Goal: Task Accomplishment & Management: Complete application form

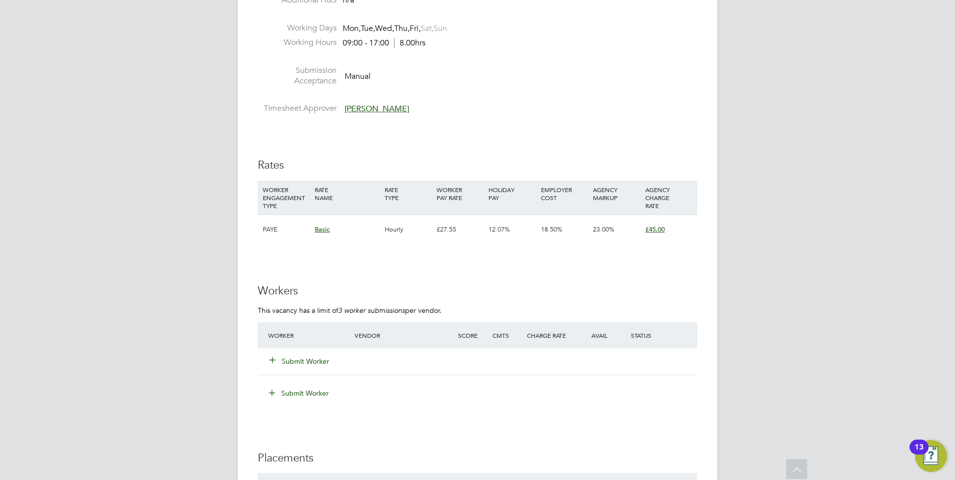
scroll to position [1598, 0]
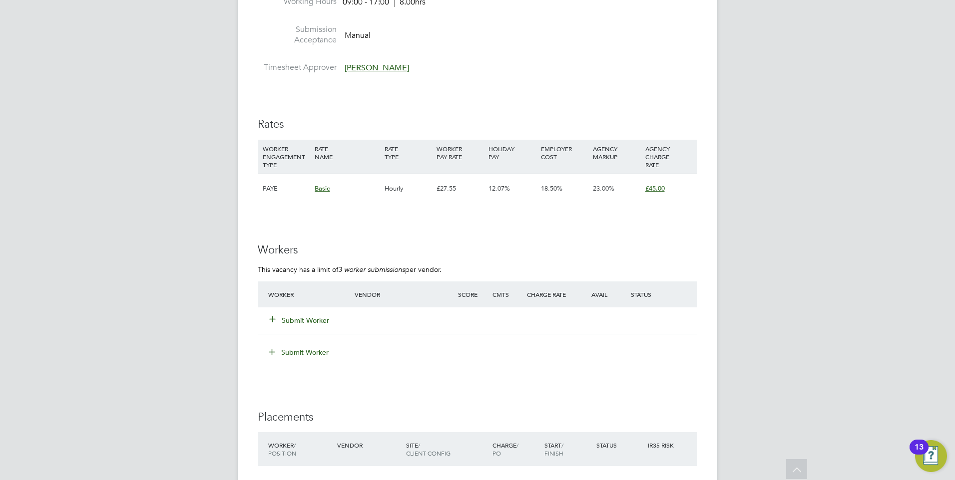
click at [320, 316] on button "Submit Worker" at bounding box center [300, 321] width 60 height 10
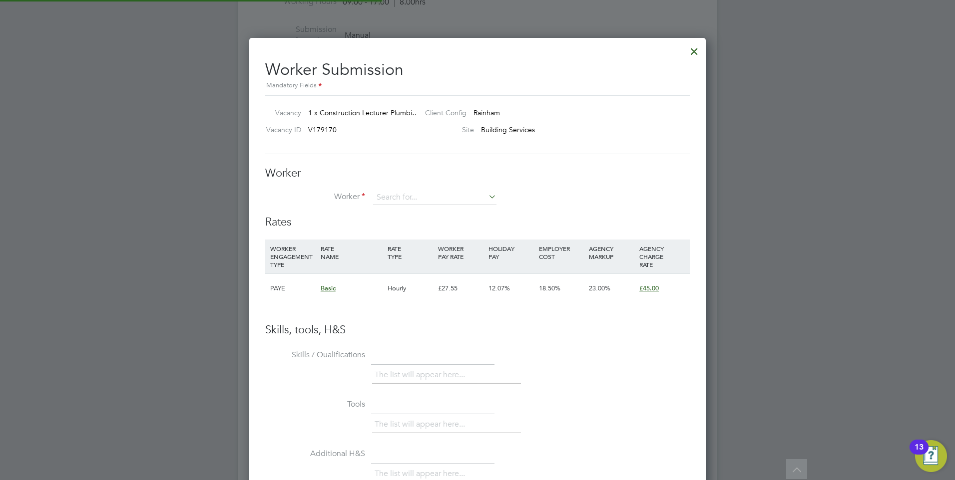
scroll to position [606, 457]
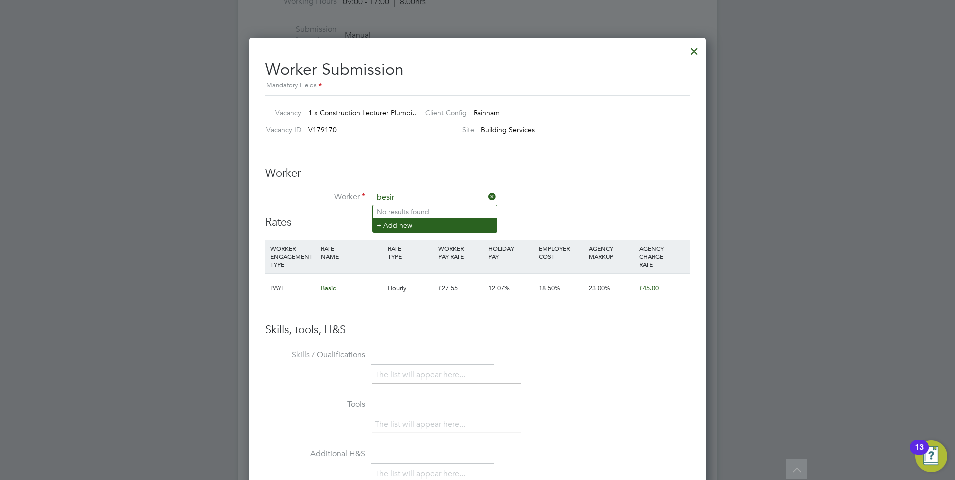
type input "besir"
click at [426, 225] on li "+ Add new" at bounding box center [435, 224] width 124 height 13
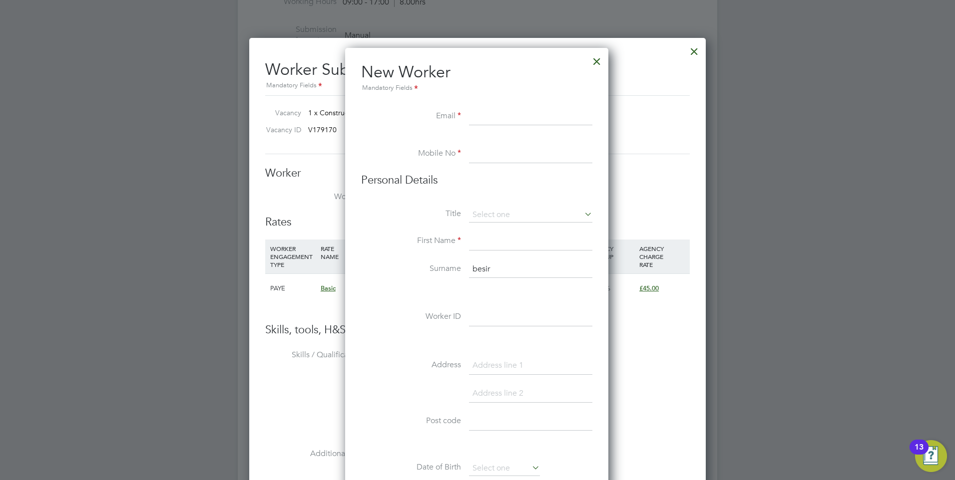
scroll to position [5, 5]
paste input "bunjakubesi@gmail.com"
type input "bunjakubesi@gmail.com"
click at [504, 150] on input at bounding box center [530, 154] width 123 height 18
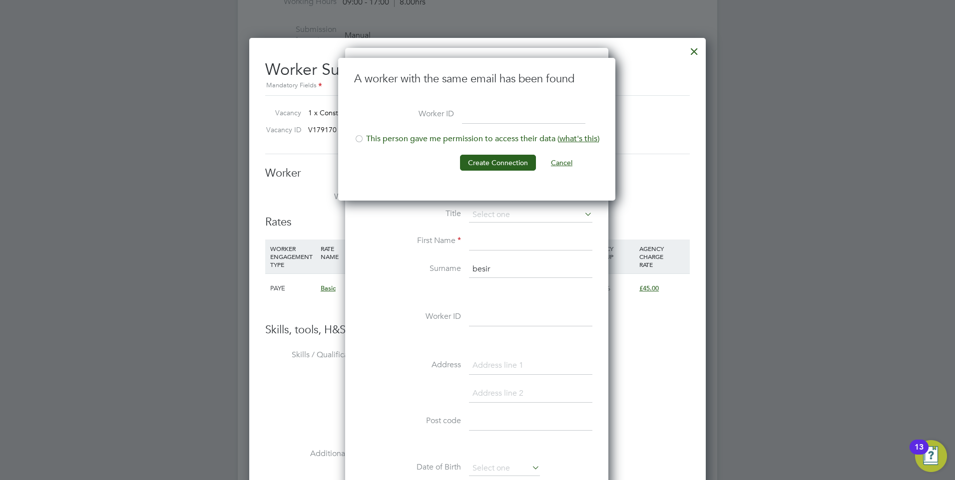
click at [563, 159] on button "Cancel" at bounding box center [561, 163] width 37 height 16
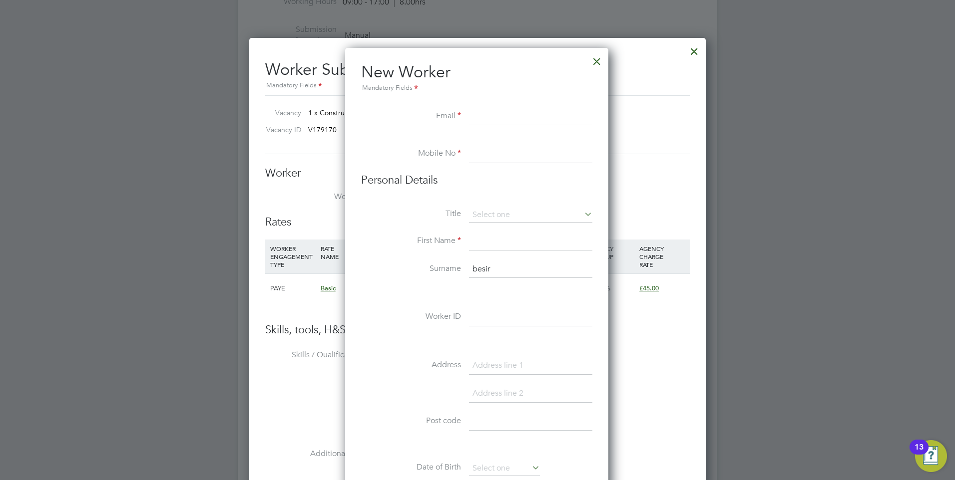
click at [483, 109] on input at bounding box center [530, 117] width 123 height 18
paste input "bunjakubesi@gmail.com"
type input "bunjakubesi@gmail.com"
click at [484, 152] on input at bounding box center [530, 154] width 123 height 18
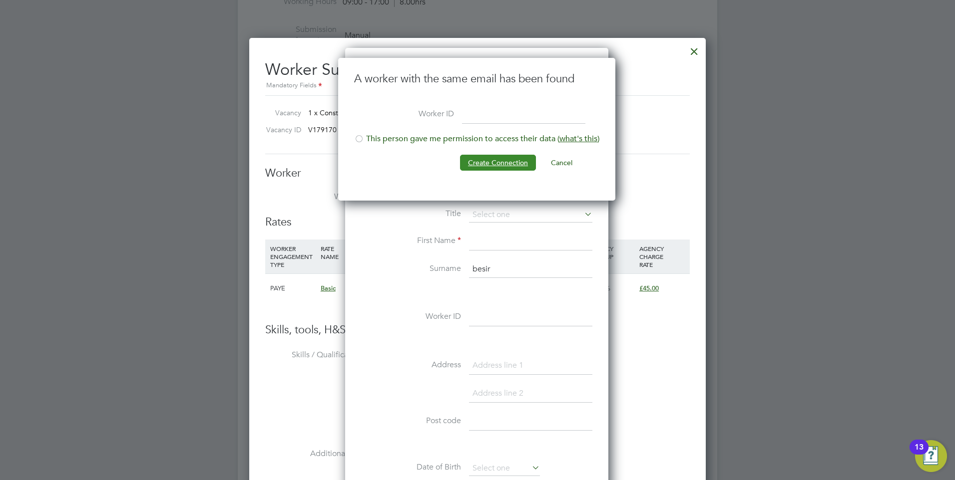
click at [512, 156] on button "Create Connection" at bounding box center [498, 163] width 76 height 16
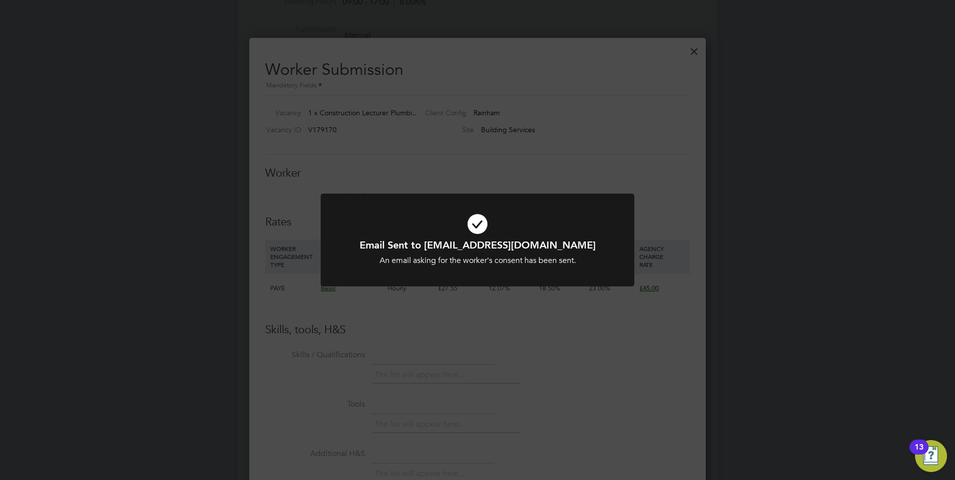
click at [496, 211] on icon at bounding box center [478, 224] width 260 height 39
click at [507, 151] on div "Email Sent to bunjakubesi@gmail.com An email asking for the worker's consent ha…" at bounding box center [477, 240] width 955 height 480
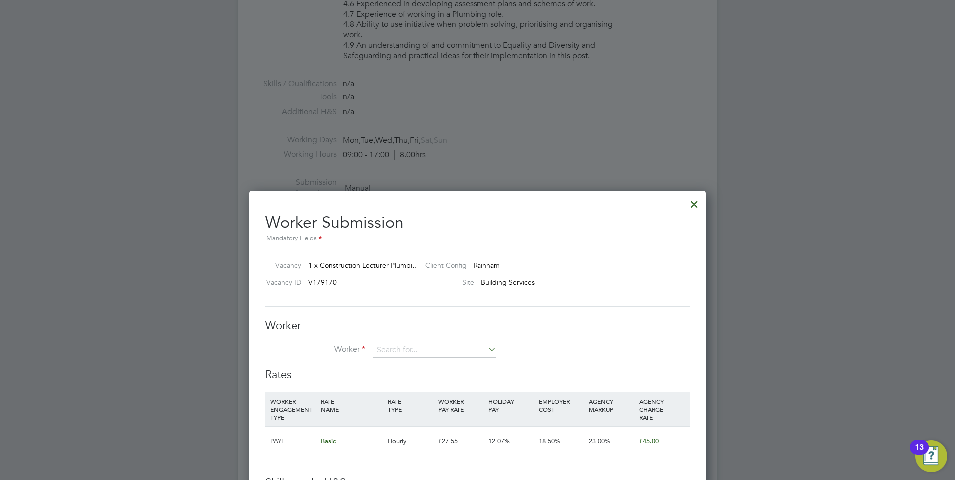
click at [692, 206] on div at bounding box center [694, 202] width 18 height 18
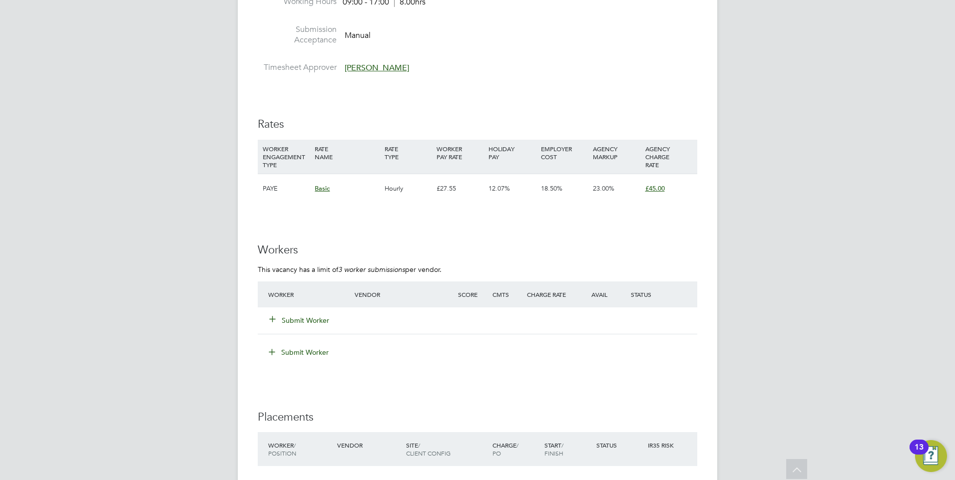
click at [322, 316] on button "Submit Worker" at bounding box center [300, 321] width 60 height 10
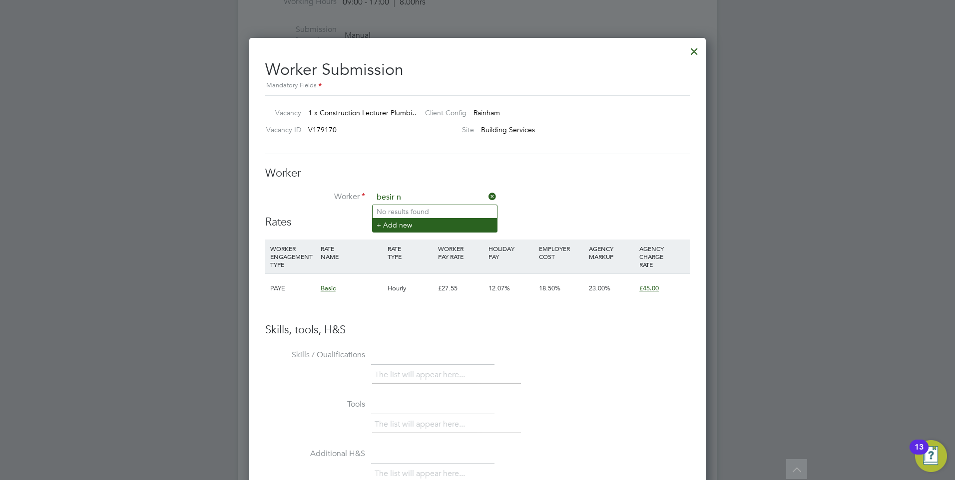
type input "besir n"
click at [430, 229] on li "+ Add new" at bounding box center [435, 224] width 124 height 13
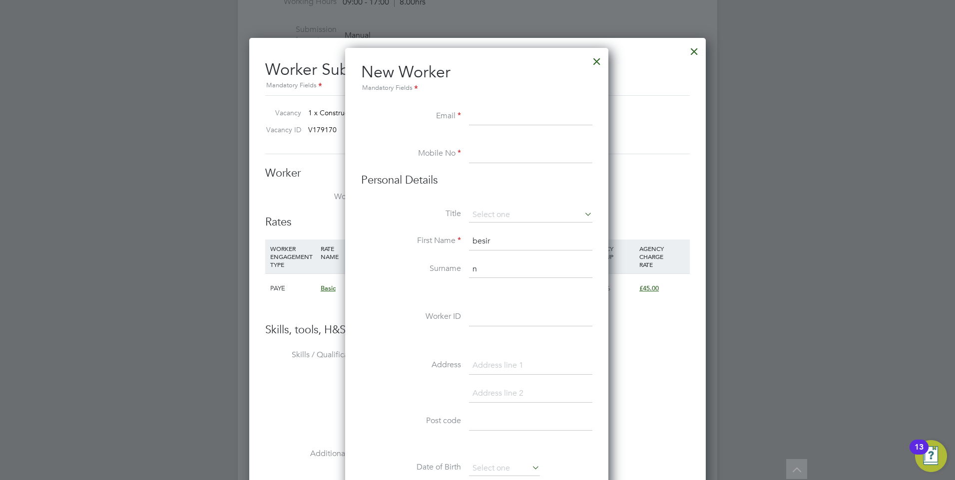
paste input "bunjakubesi@gmail.com"
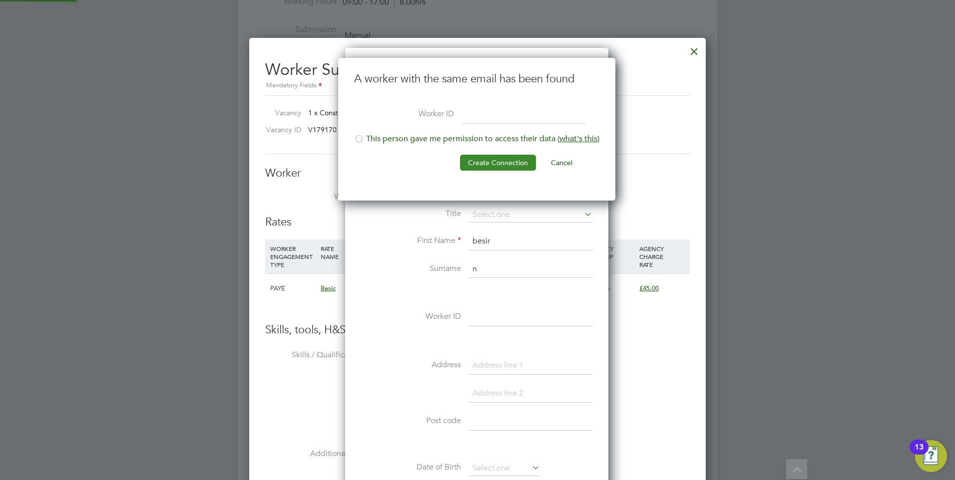
type input "bunjakubesi@gmail.com"
click at [493, 117] on input at bounding box center [523, 115] width 123 height 18
click at [714, 88] on div at bounding box center [477, 240] width 955 height 480
click at [567, 162] on button "Cancel" at bounding box center [561, 163] width 37 height 16
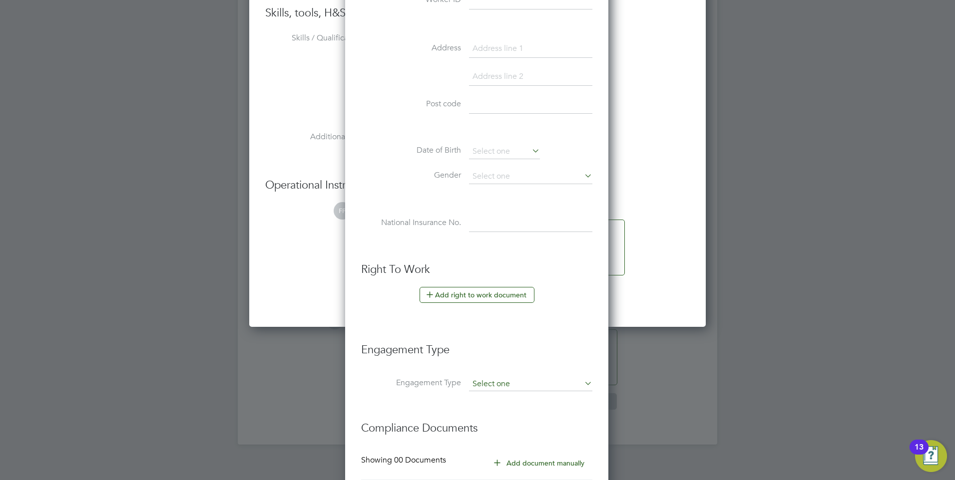
click at [509, 385] on input at bounding box center [530, 385] width 123 height 14
click at [520, 438] on li "Umbrella" at bounding box center [530, 442] width 124 height 14
type input "Umbrella"
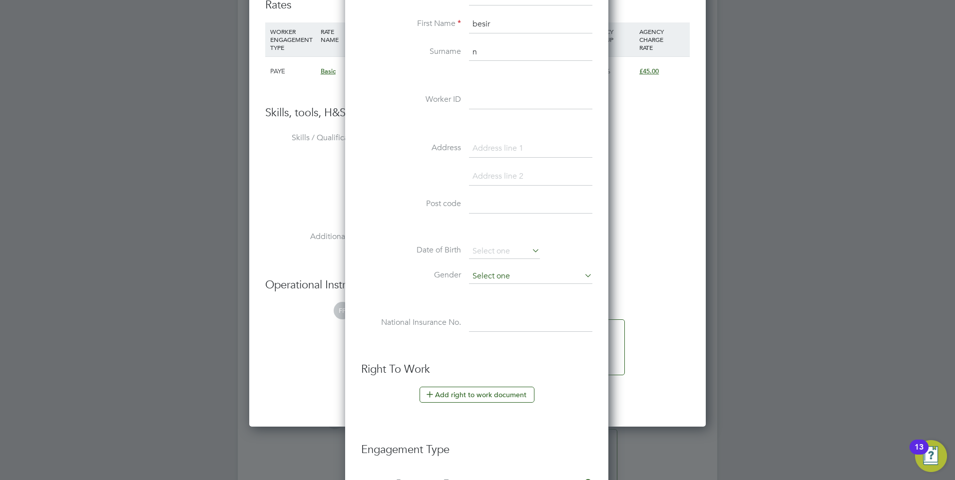
click at [495, 274] on input at bounding box center [530, 276] width 123 height 15
click at [502, 287] on li "Male" at bounding box center [530, 290] width 124 height 13
type input "Male"
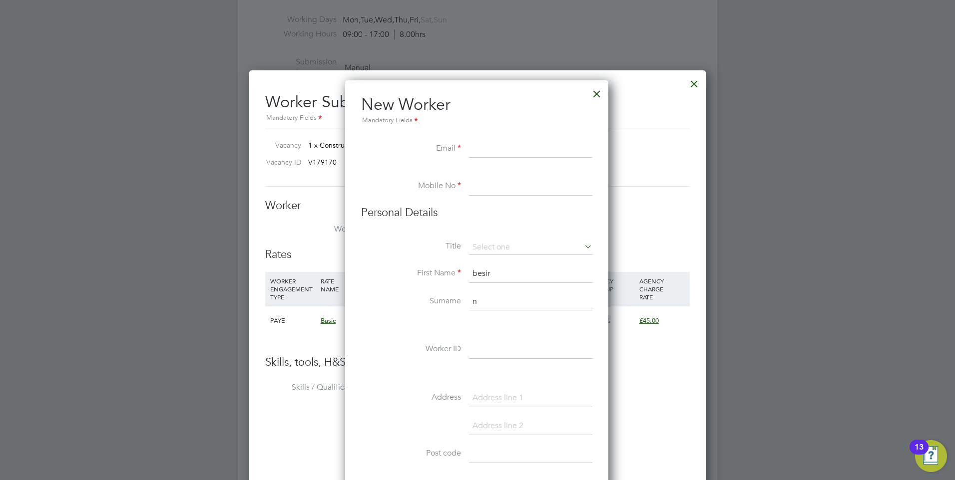
paste input "bunjakubesi@gmail.com"
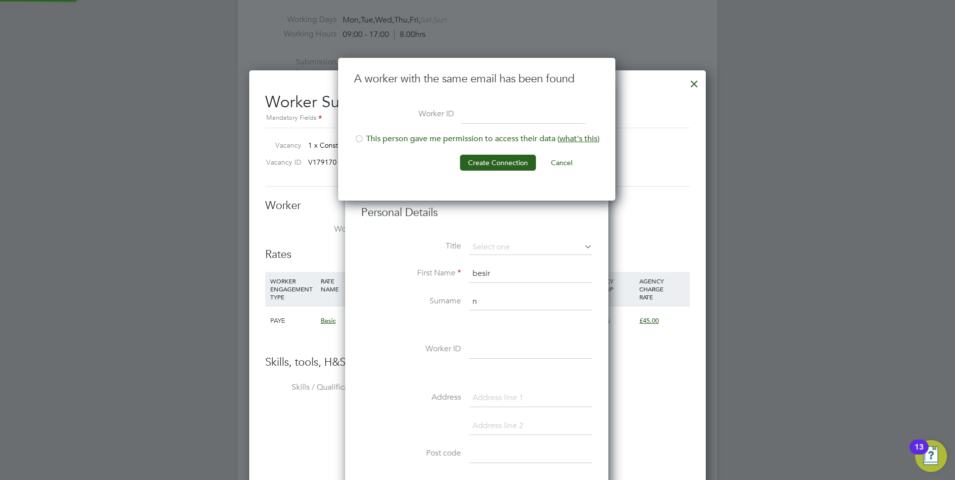
type input "bunjakubesi@gmail.com"
click at [361, 139] on div at bounding box center [359, 140] width 10 height 10
click at [519, 155] on button "Create Connection" at bounding box center [498, 163] width 76 height 16
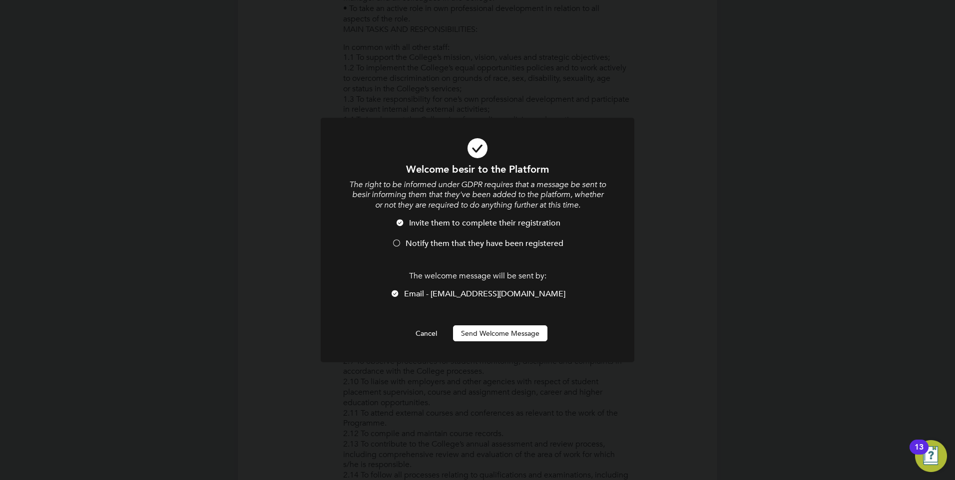
click at [508, 331] on button "Send Welcome Message" at bounding box center [500, 334] width 94 height 16
click at [510, 333] on button "Send Welcome Message" at bounding box center [500, 334] width 94 height 16
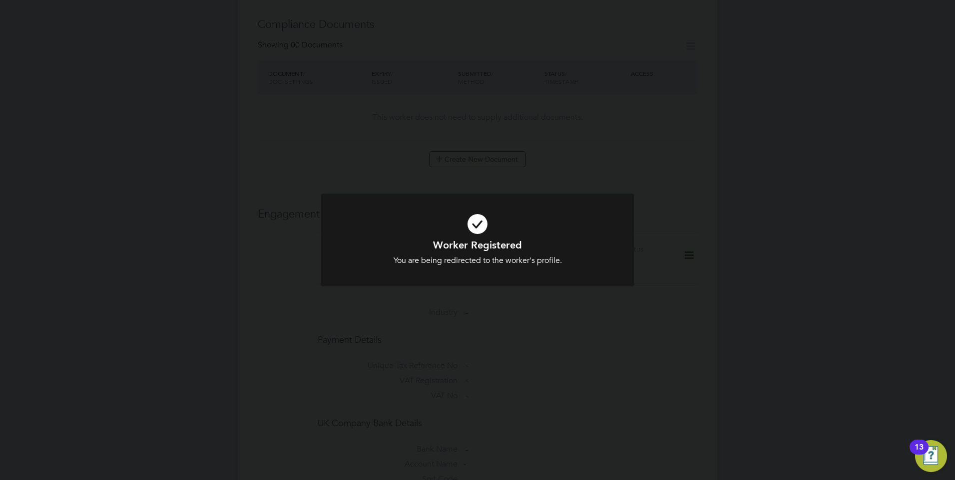
click at [496, 253] on div "Worker Registered You are being redirected to the worker's profile. Cancel Okay" at bounding box center [478, 252] width 260 height 27
click at [505, 268] on div at bounding box center [478, 240] width 314 height 93
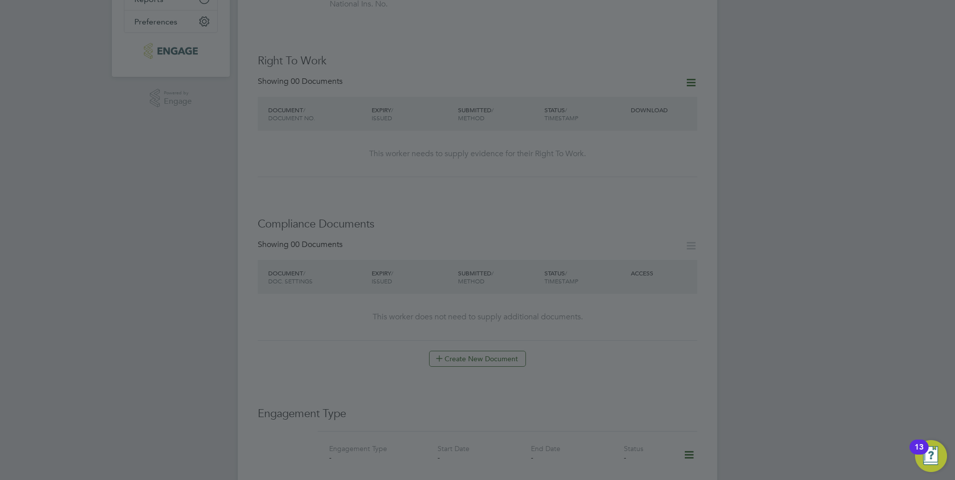
click at [514, 232] on div at bounding box center [477, 240] width 955 height 480
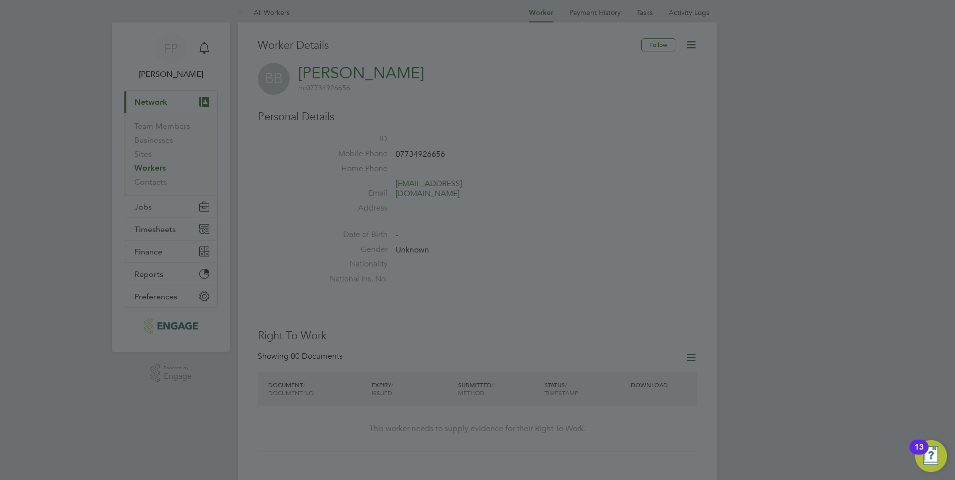
scroll to position [0, 0]
click at [515, 232] on div at bounding box center [477, 240] width 955 height 480
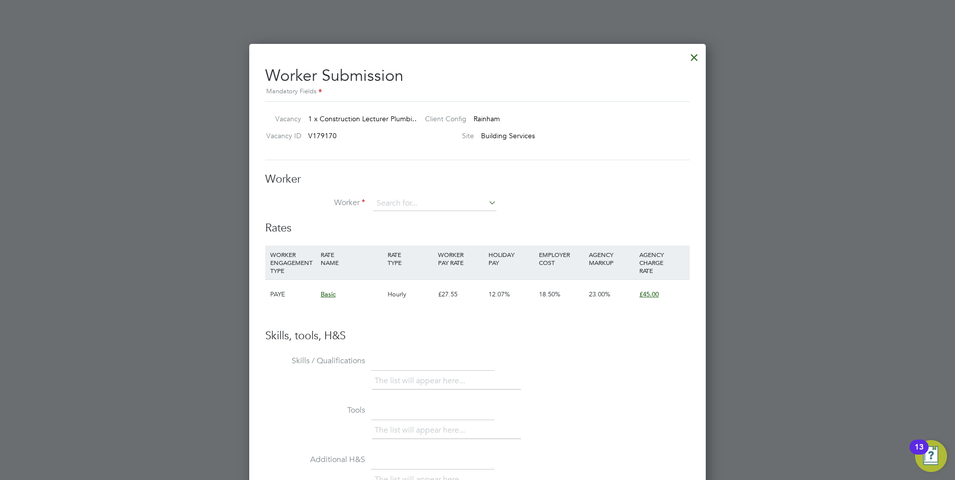
scroll to position [1512, 0]
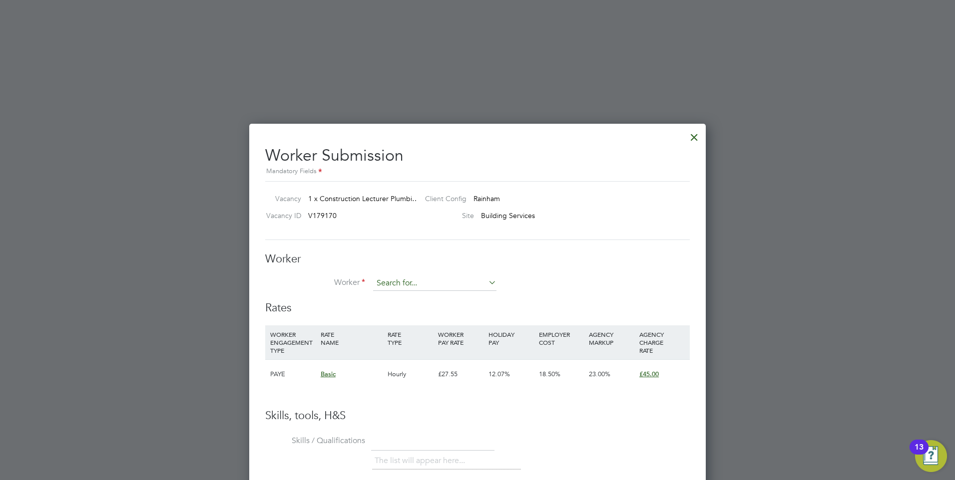
click at [418, 281] on input at bounding box center [434, 283] width 123 height 15
click at [404, 299] on li "Bes ir Bunkaju" at bounding box center [435, 297] width 124 height 13
type input "Besir Bunkaju"
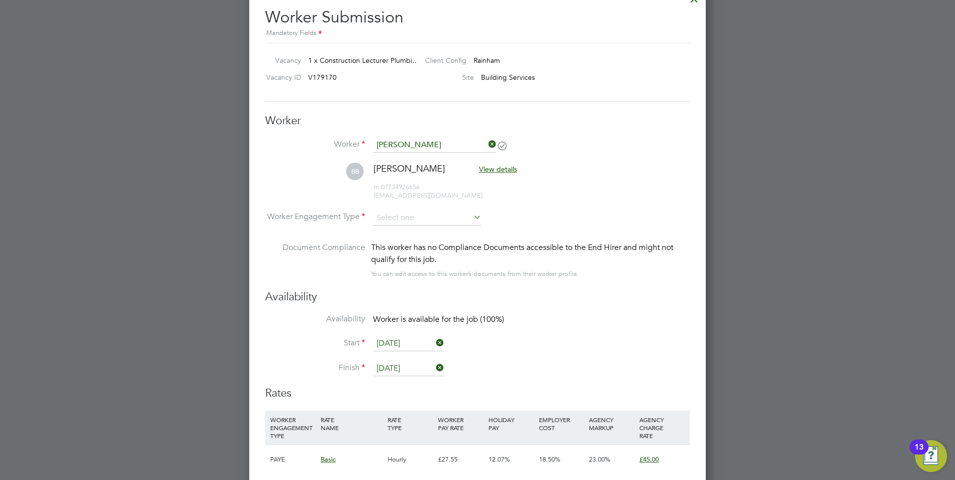
scroll to position [1662, 0]
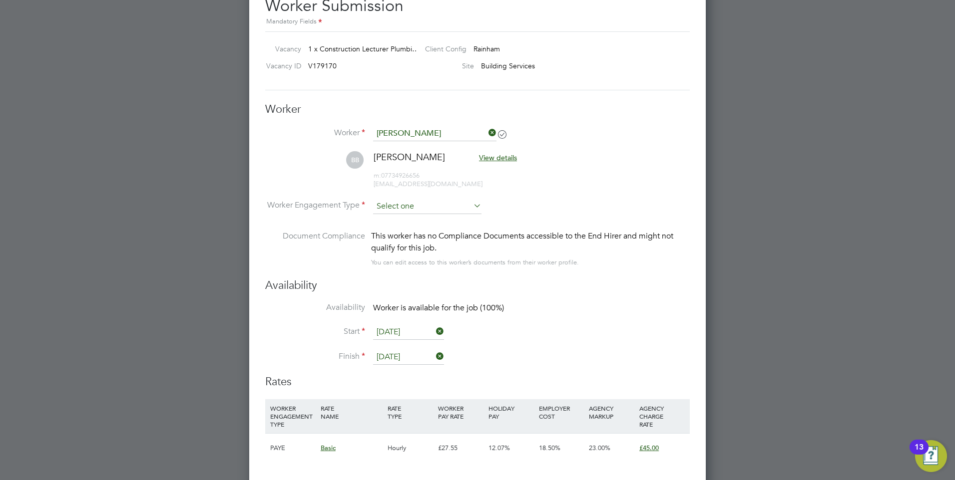
click at [429, 207] on input at bounding box center [427, 206] width 108 height 15
drag, startPoint x: 421, startPoint y: 222, endPoint x: 420, endPoint y: 216, distance: 6.6
click at [420, 215] on li "Worker Engagement Type" at bounding box center [477, 214] width 425 height 31
click at [420, 211] on input at bounding box center [427, 206] width 108 height 15
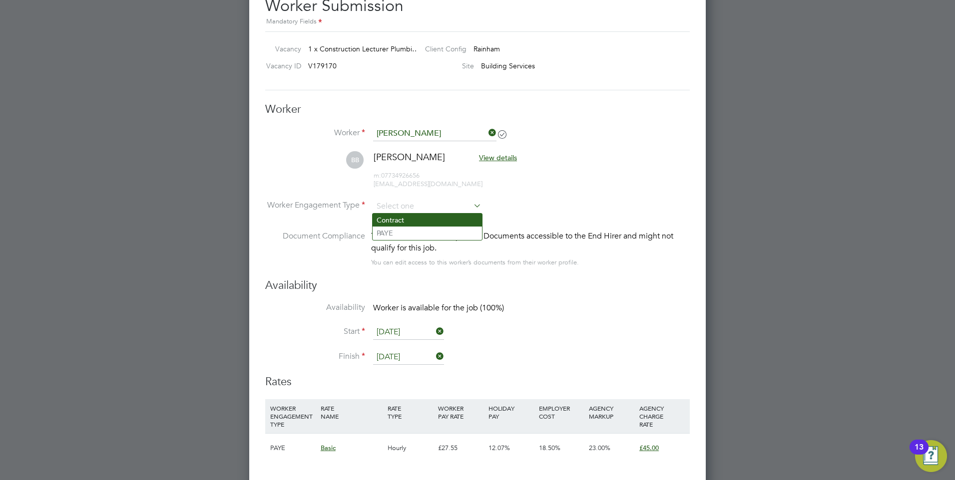
click at [420, 225] on li "Contract" at bounding box center [427, 220] width 109 height 13
type input "Contract"
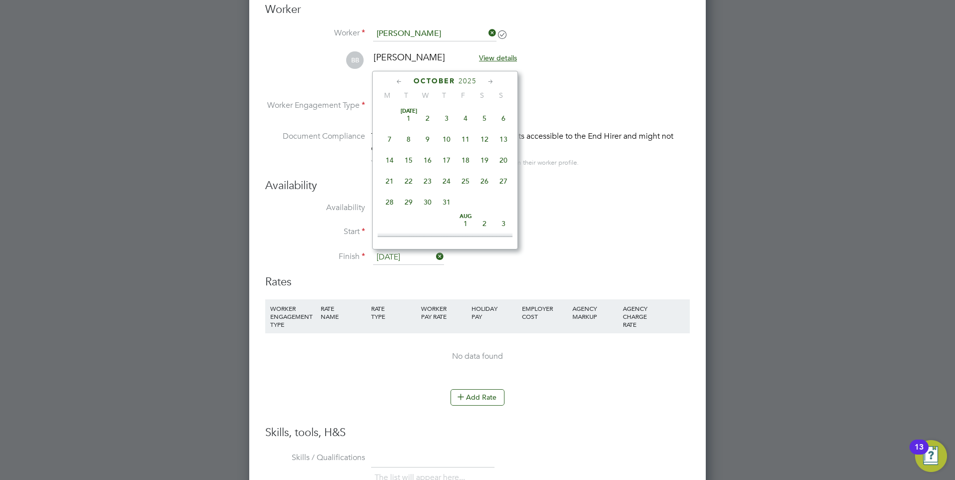
scroll to position [346, 0]
click at [411, 259] on input "[DATE]" at bounding box center [408, 257] width 71 height 15
click at [647, 257] on li "Finish 23 Oct 2025" at bounding box center [477, 262] width 425 height 25
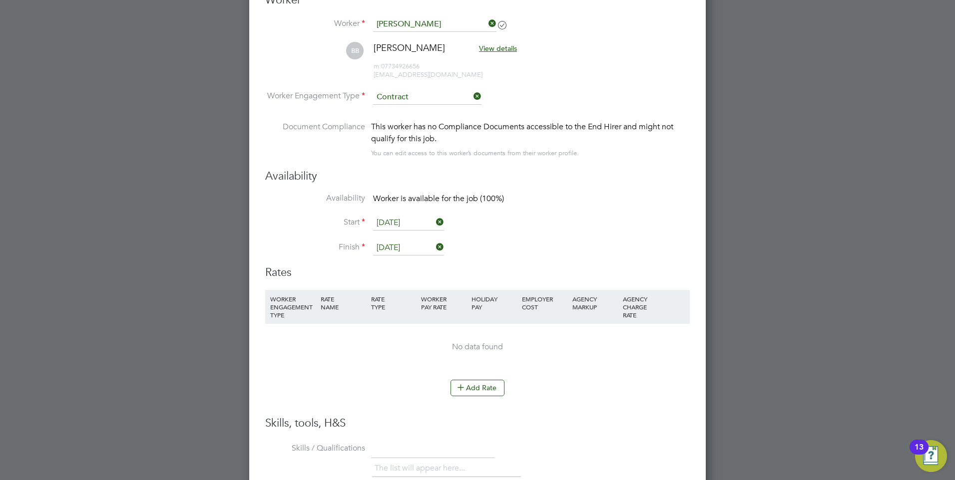
scroll to position [1729, 0]
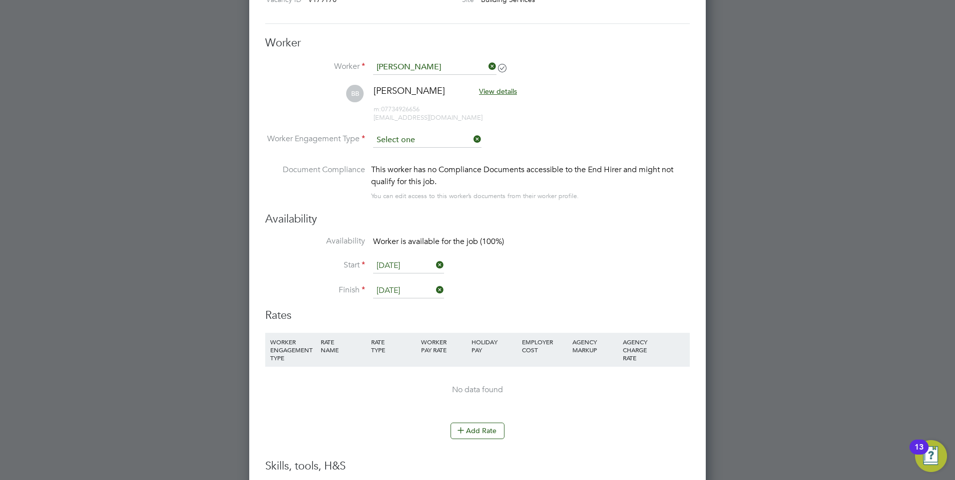
click at [430, 138] on input at bounding box center [427, 140] width 108 height 15
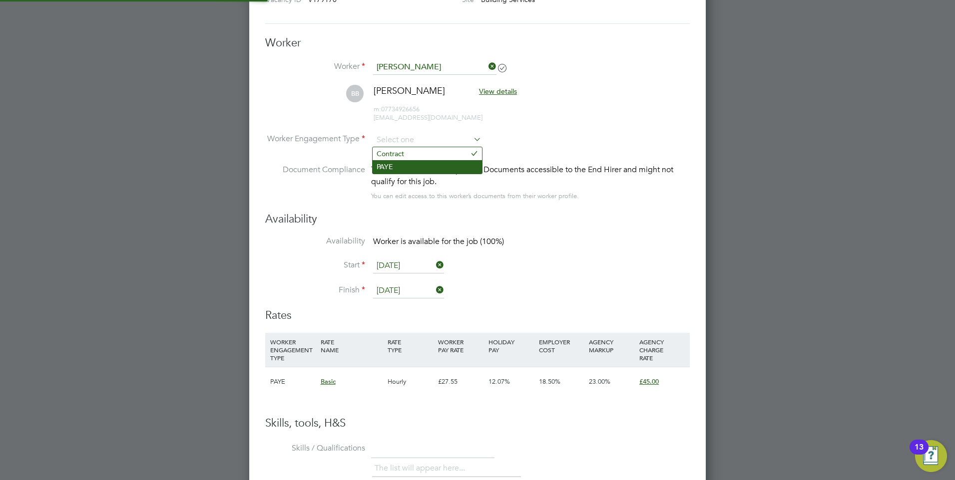
scroll to position [29, 68]
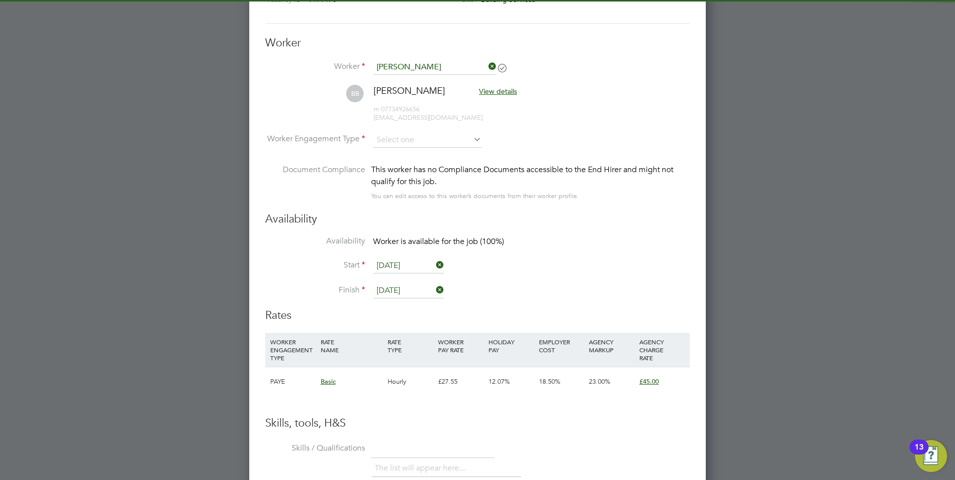
click at [430, 165] on li "PAYE" at bounding box center [427, 166] width 109 height 13
type input "PAYE"
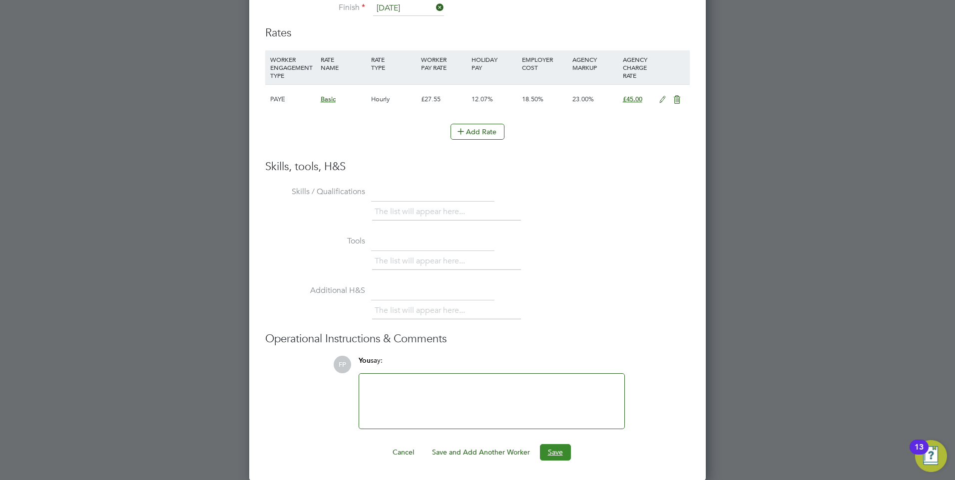
click at [558, 455] on button "Save" at bounding box center [555, 452] width 31 height 16
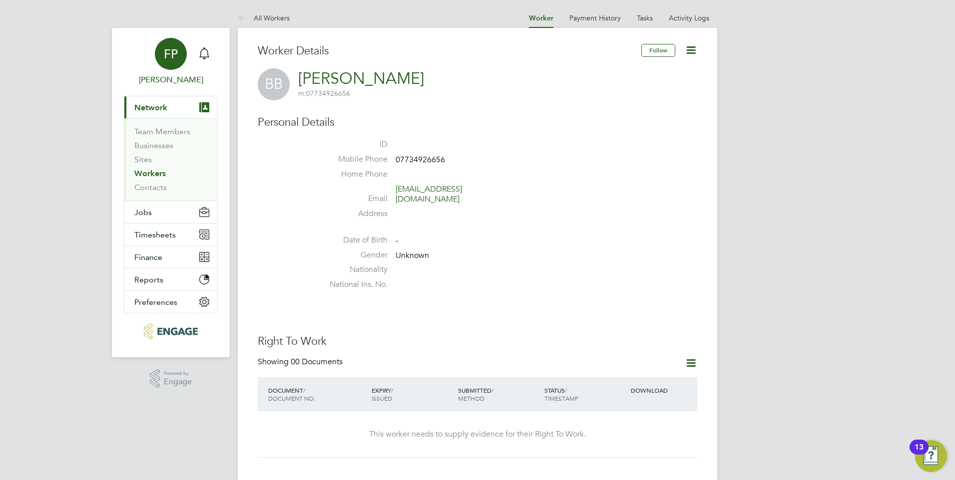
click at [172, 55] on span "FP" at bounding box center [171, 53] width 14 height 13
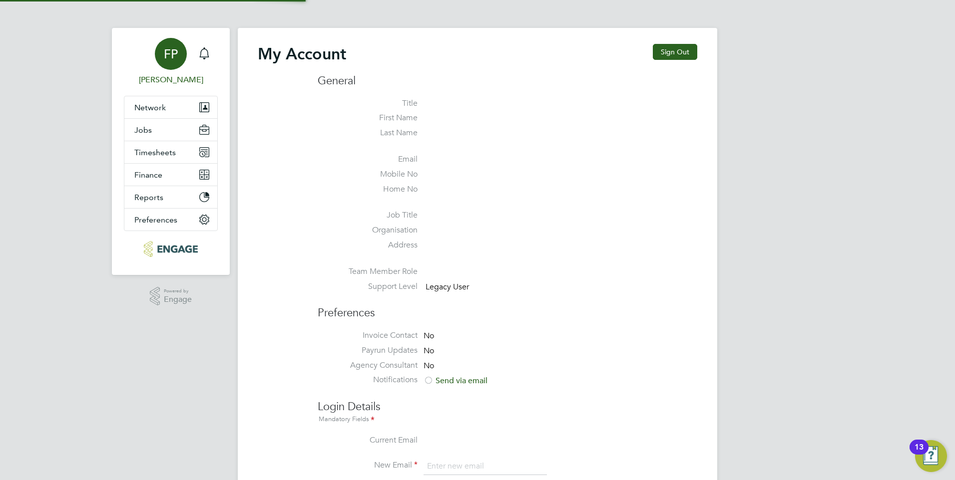
type input "Frank.Pocock@morganhunt.com"
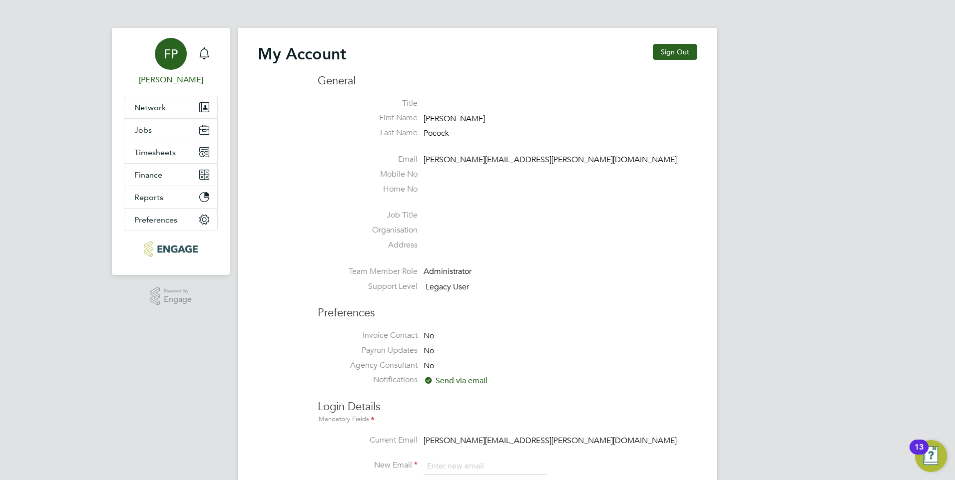
click at [171, 56] on span "FP" at bounding box center [171, 53] width 14 height 13
click at [202, 48] on icon "Main navigation" at bounding box center [204, 53] width 12 height 12
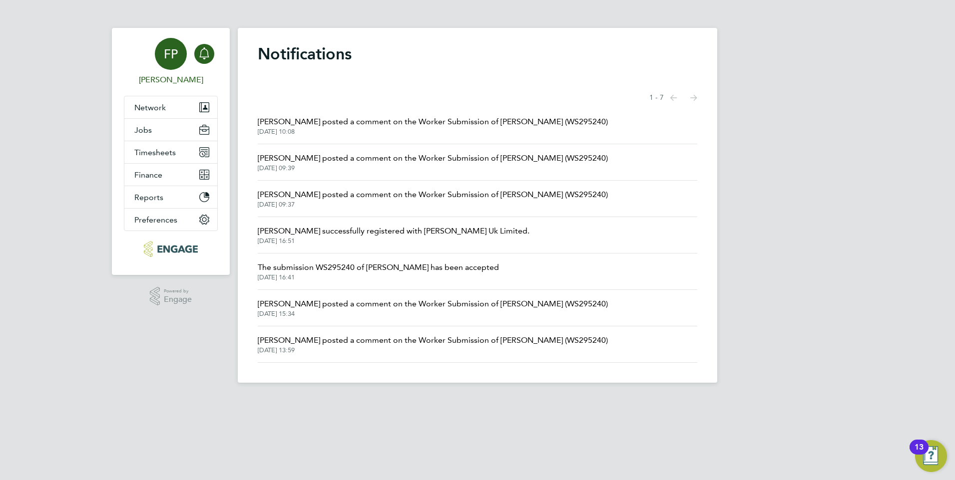
click at [169, 56] on span "FP" at bounding box center [171, 53] width 14 height 13
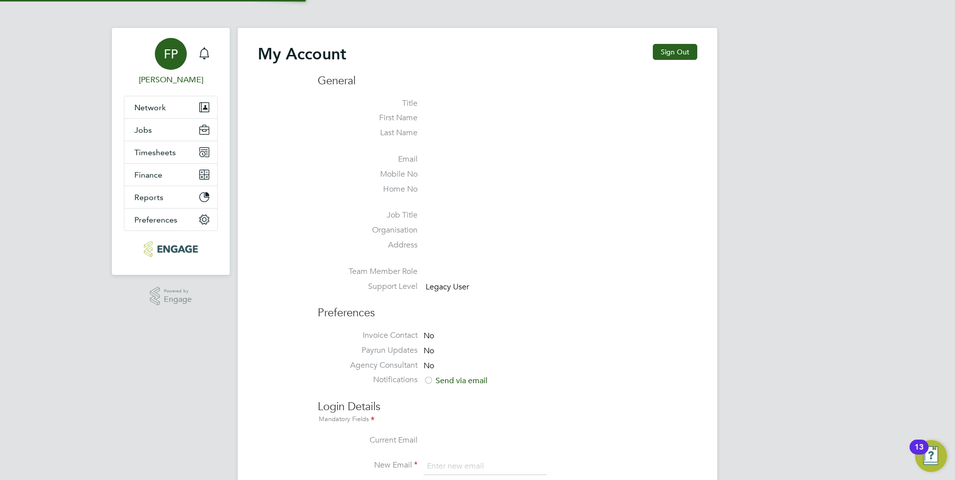
type input "Frank.Pocock@morganhunt.com"
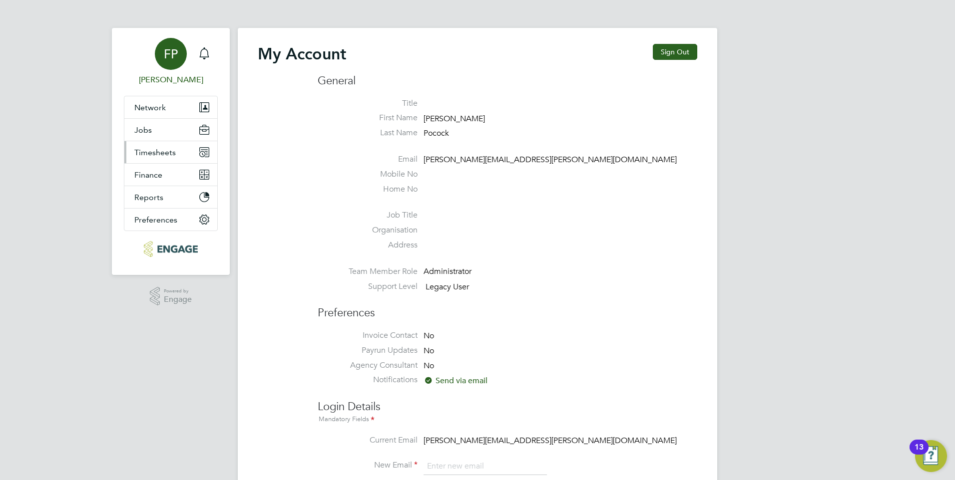
click at [159, 150] on span "Timesheets" at bounding box center [154, 152] width 41 height 9
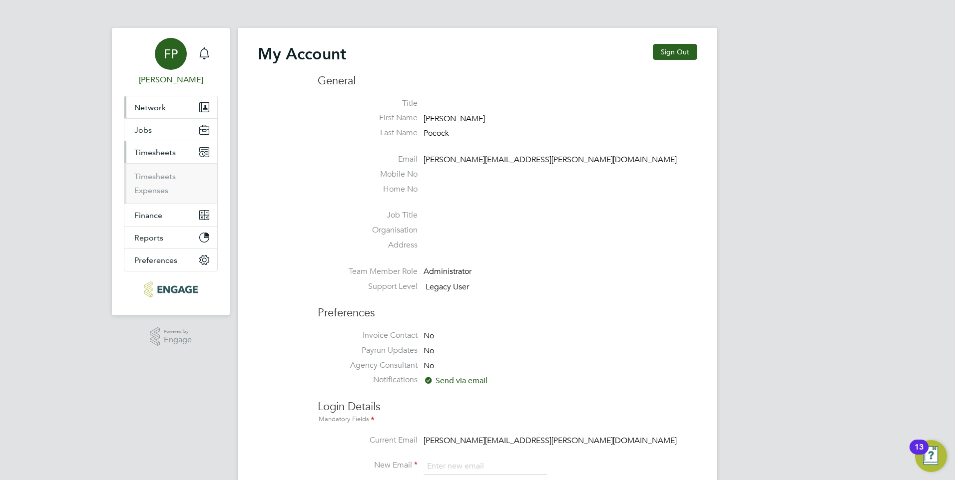
click at [156, 107] on span "Network" at bounding box center [149, 107] width 31 height 9
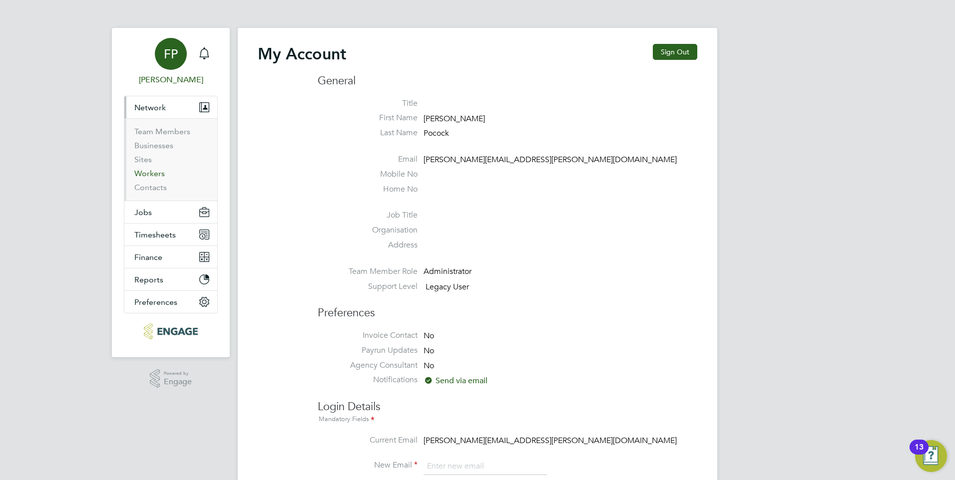
click at [154, 174] on link "Workers" at bounding box center [149, 173] width 30 height 9
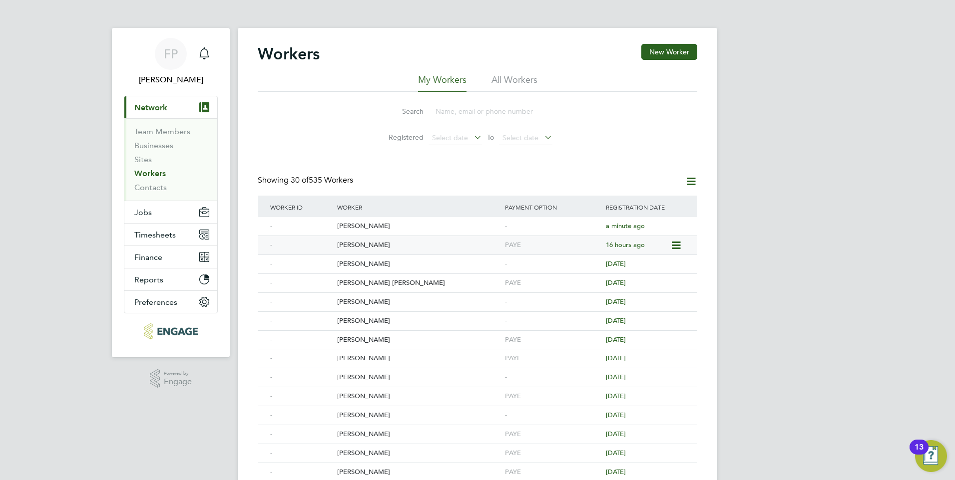
click at [374, 240] on div "Tanbir Ahmed" at bounding box center [419, 245] width 168 height 18
click at [159, 74] on span "[PERSON_NAME]" at bounding box center [171, 80] width 94 height 12
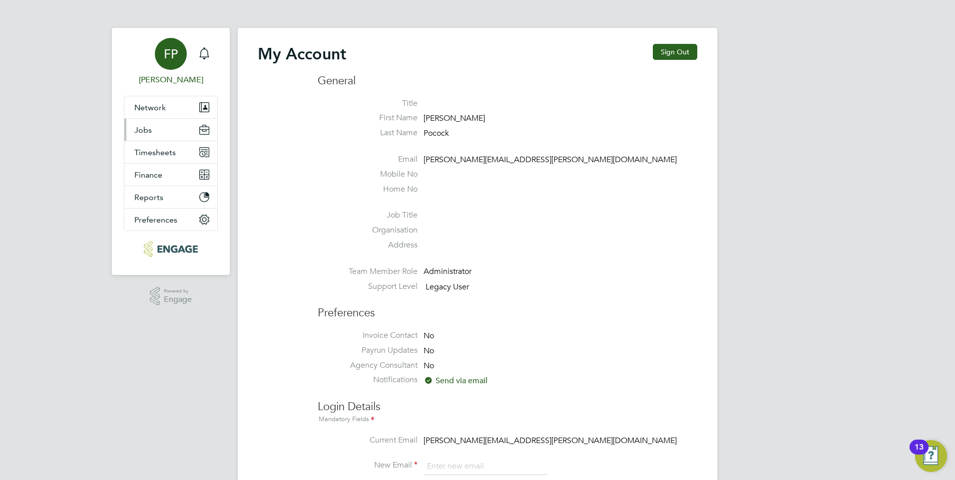
click at [159, 132] on button "Jobs" at bounding box center [170, 130] width 93 height 22
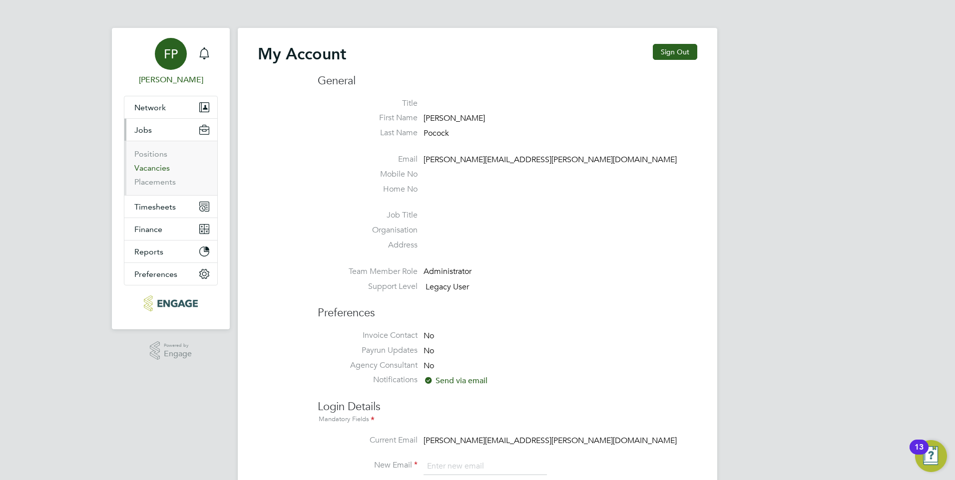
click at [152, 170] on link "Vacancies" at bounding box center [151, 167] width 35 height 9
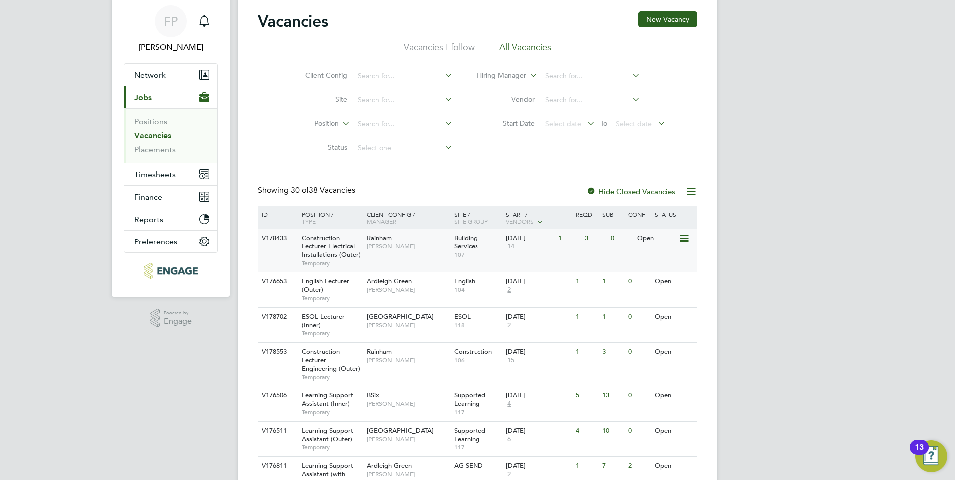
scroll to position [50, 0]
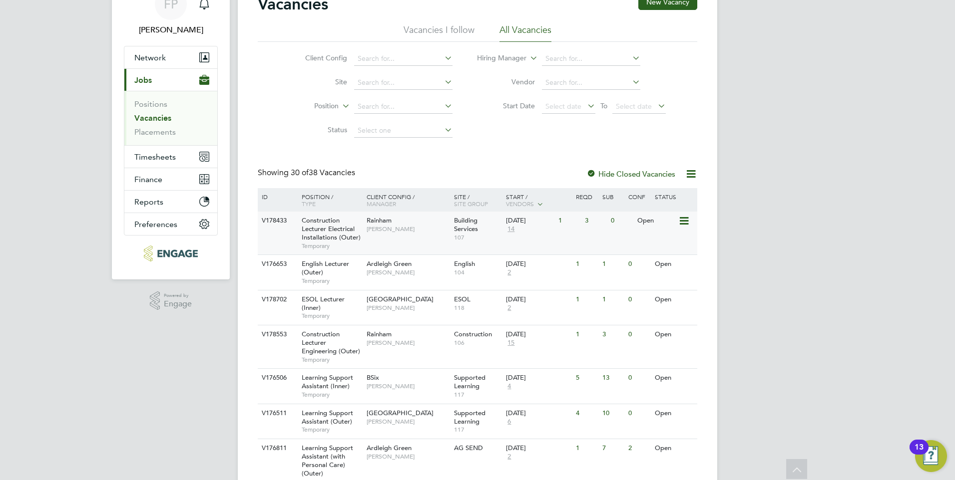
click at [342, 225] on span "Construction Lecturer Electrical Installations (Outer)" at bounding box center [331, 228] width 59 height 25
click at [394, 130] on input at bounding box center [403, 131] width 98 height 14
click at [367, 80] on input at bounding box center [403, 83] width 98 height 14
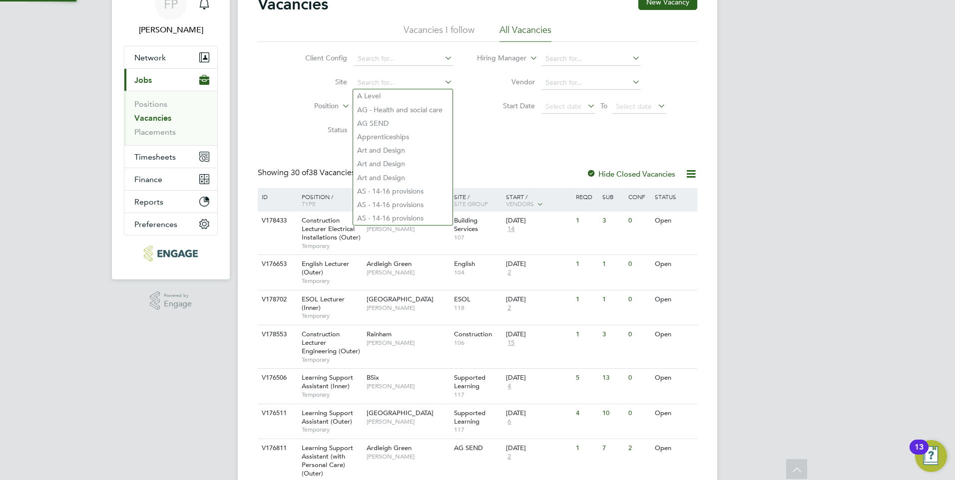
click at [316, 86] on label "Site" at bounding box center [318, 81] width 57 height 9
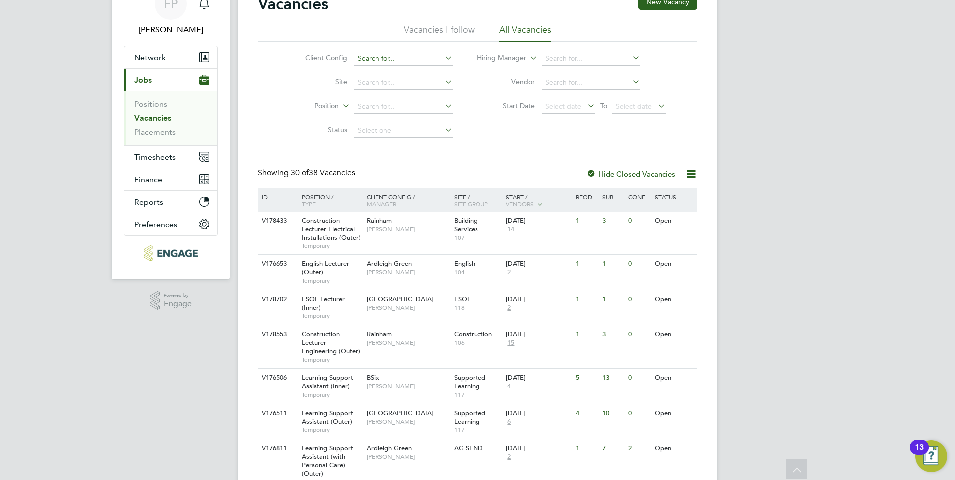
click at [401, 52] on input at bounding box center [403, 59] width 98 height 14
click at [380, 183] on li "Ilford Campus" at bounding box center [421, 180] width 137 height 13
type input "Ilford Campus"
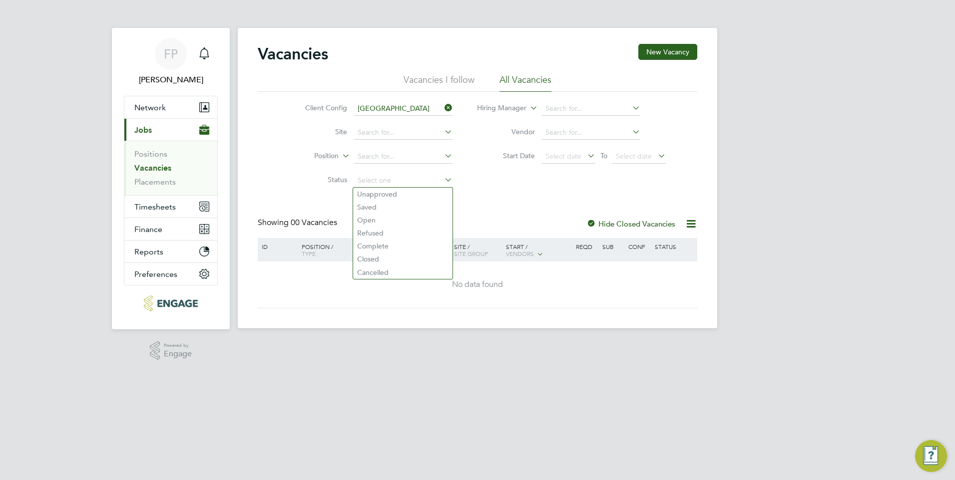
drag, startPoint x: 380, startPoint y: 183, endPoint x: 382, endPoint y: 140, distance: 42.5
click at [382, 165] on ul "Client Config Ilford Campus Site Position Status" at bounding box center [371, 145] width 188 height 96
click at [384, 106] on input at bounding box center [403, 109] width 98 height 14
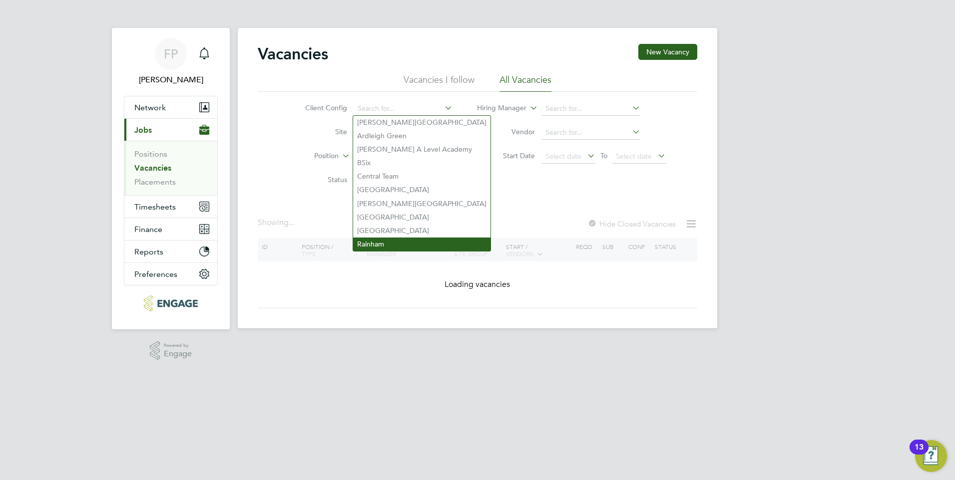
click at [386, 238] on li "Rainham" at bounding box center [421, 244] width 137 height 13
type input "Rainham"
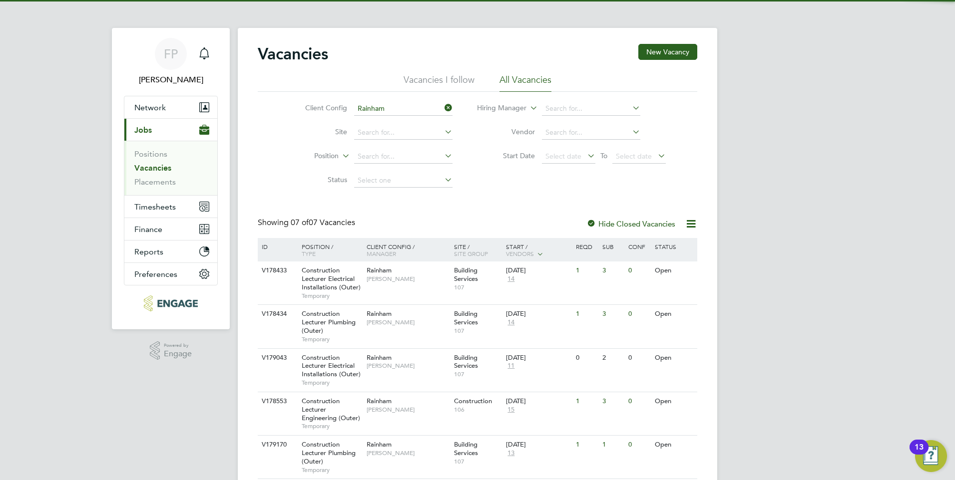
click at [498, 198] on div "Vacancies New Vacancy Vacancies I follow All Vacancies Client Config Rainham Si…" at bounding box center [477, 305] width 439 height 523
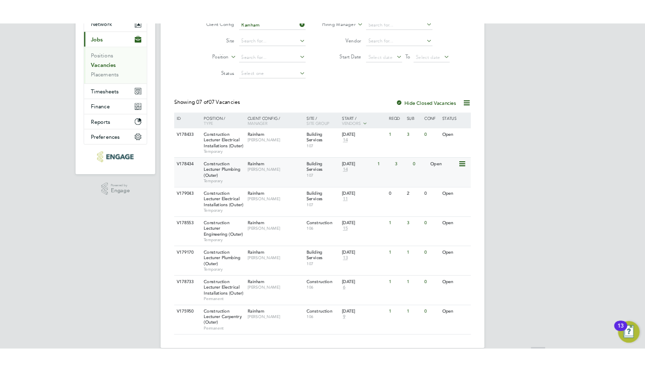
scroll to position [122, 0]
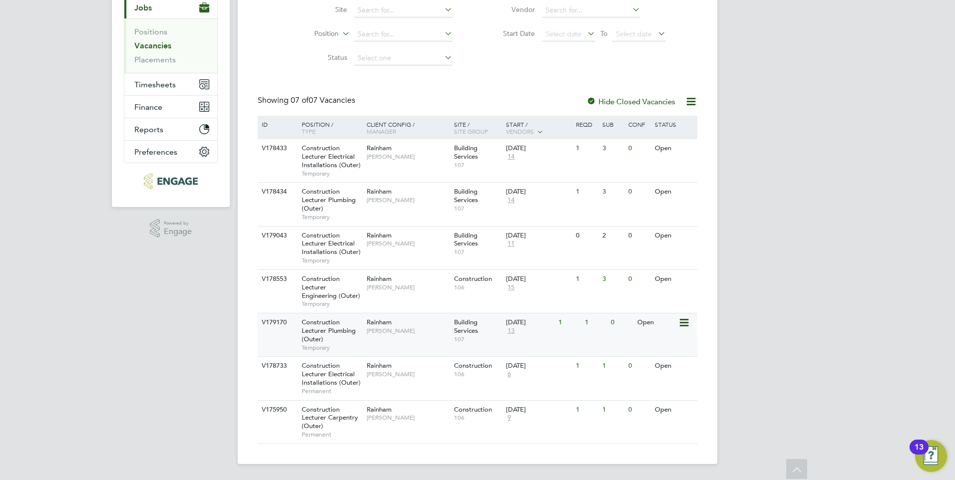
click at [345, 322] on div "Construction Lecturer Plumbing (Outer) Temporary" at bounding box center [329, 335] width 70 height 43
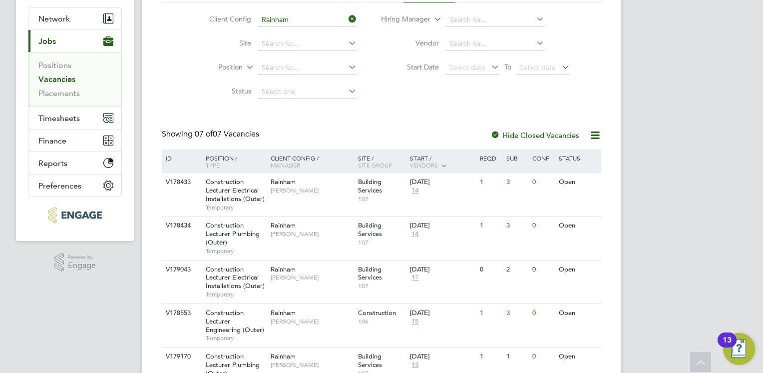
scroll to position [72, 0]
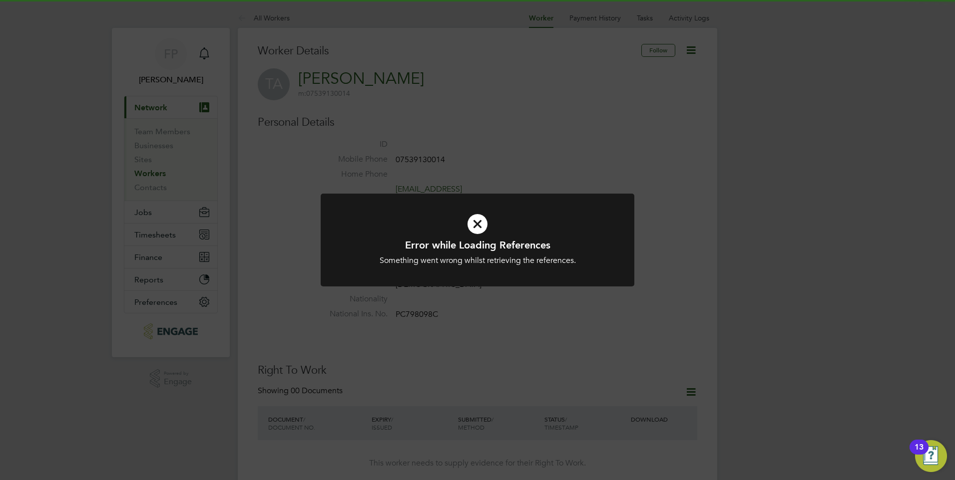
click at [606, 149] on div "Error while Loading References Something went wrong whilst retrieving the refer…" at bounding box center [477, 240] width 955 height 480
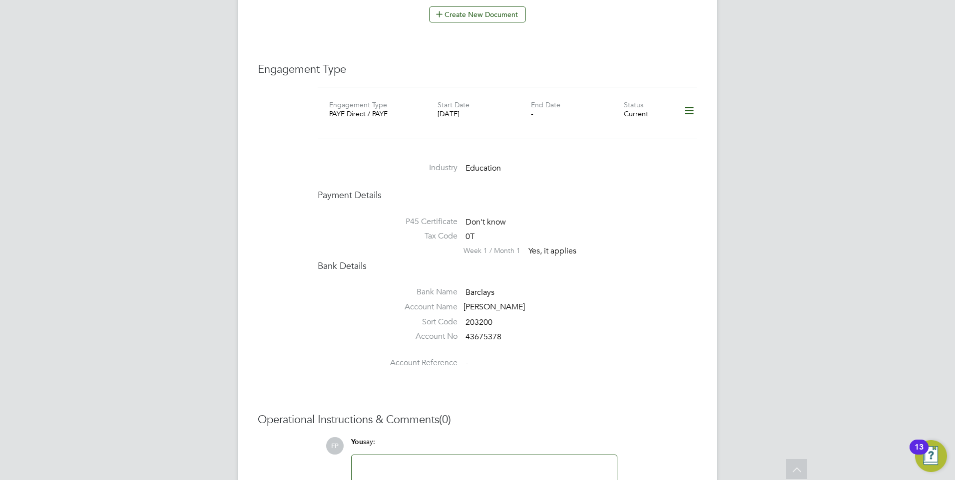
scroll to position [750, 0]
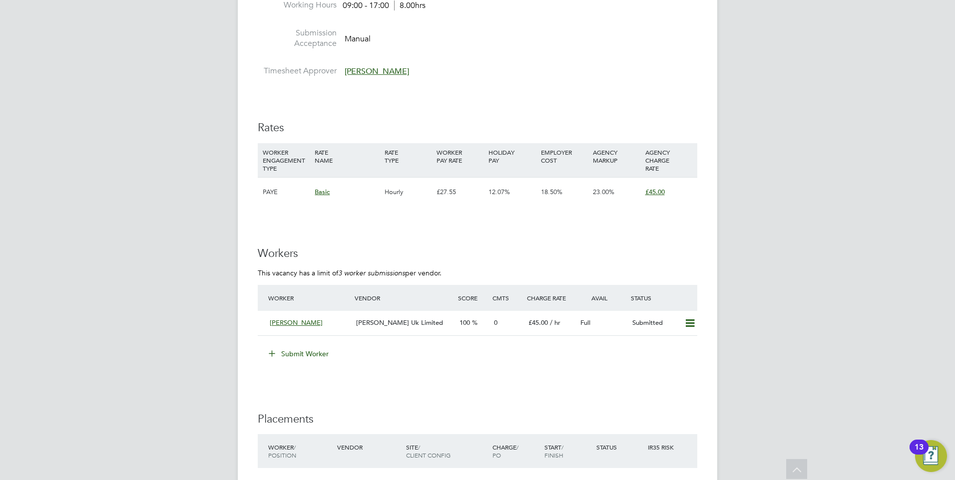
scroll to position [1598, 0]
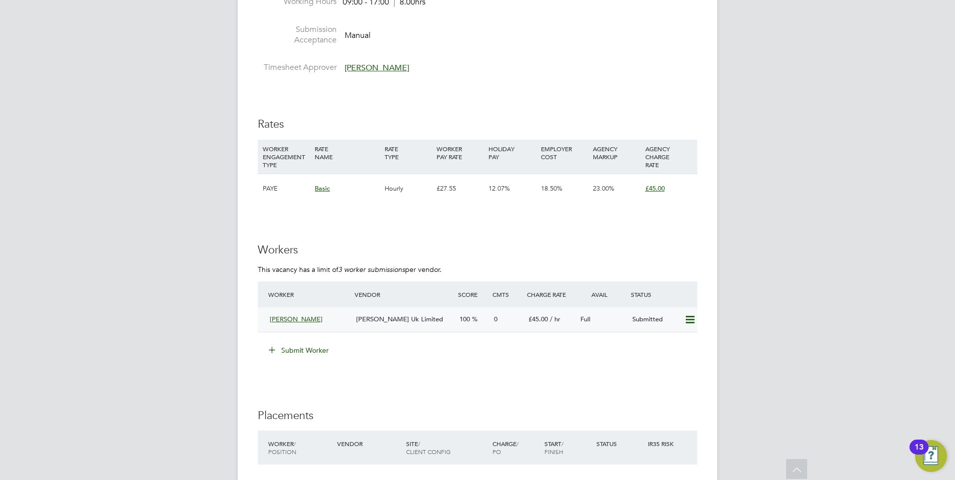
click at [679, 316] on div "Submitted" at bounding box center [654, 320] width 52 height 16
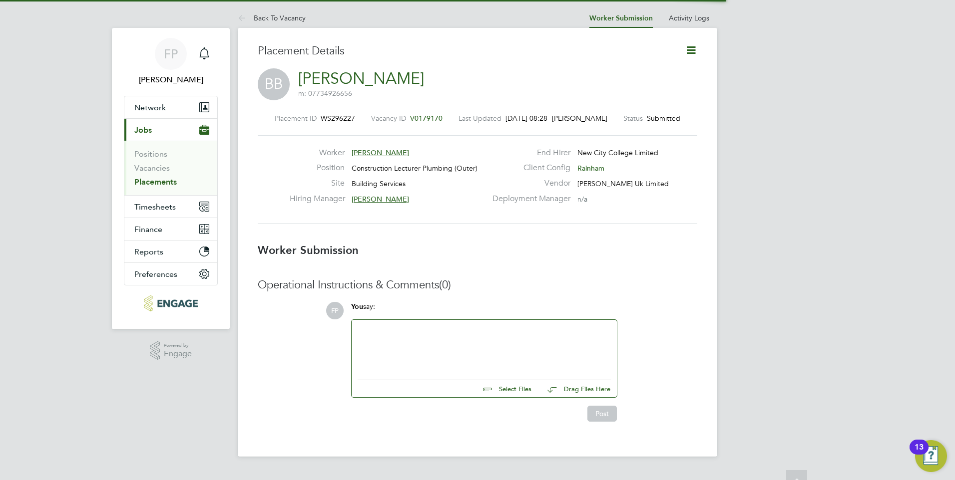
scroll to position [5, 5]
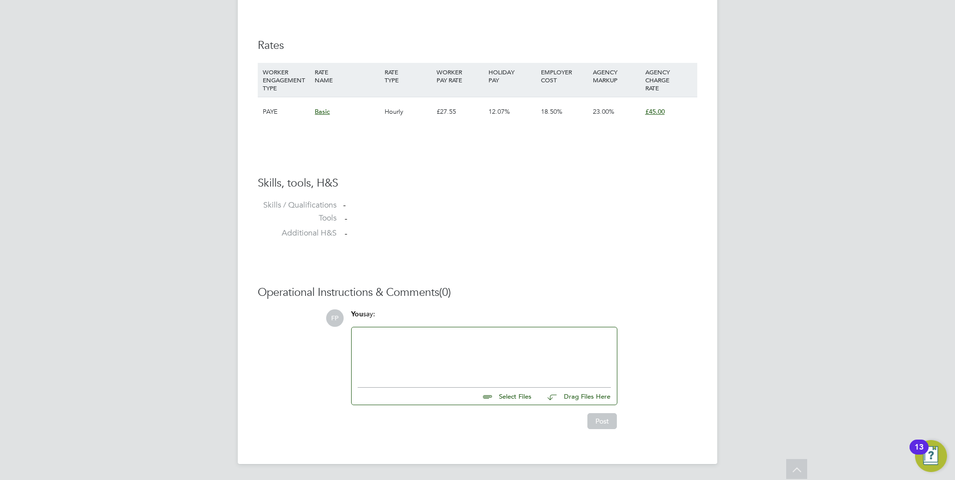
click at [512, 394] on input "file" at bounding box center [536, 395] width 150 height 14
type input "C:\fakepath\Besir Plumbing Lecturer.pdf"
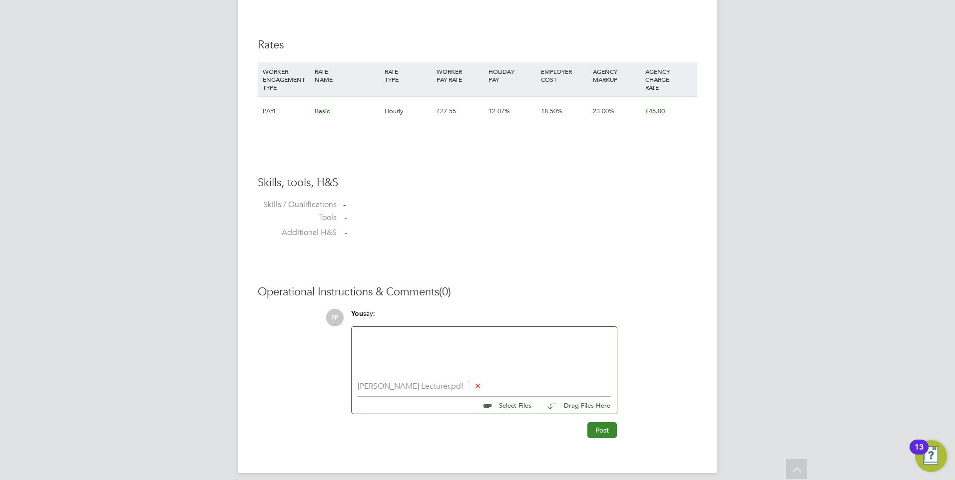
click at [607, 428] on button "Post" at bounding box center [601, 431] width 29 height 16
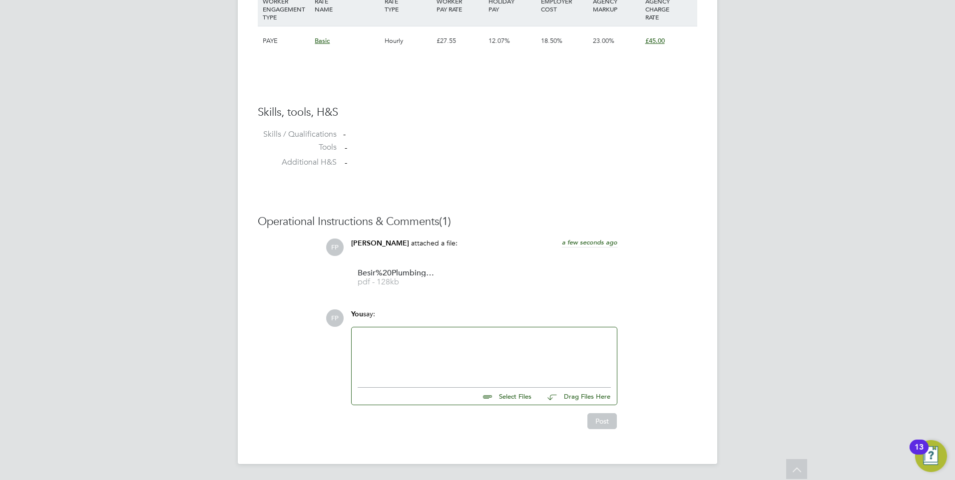
click at [410, 336] on div at bounding box center [484, 355] width 253 height 43
click at [601, 420] on button "Post" at bounding box center [601, 422] width 29 height 16
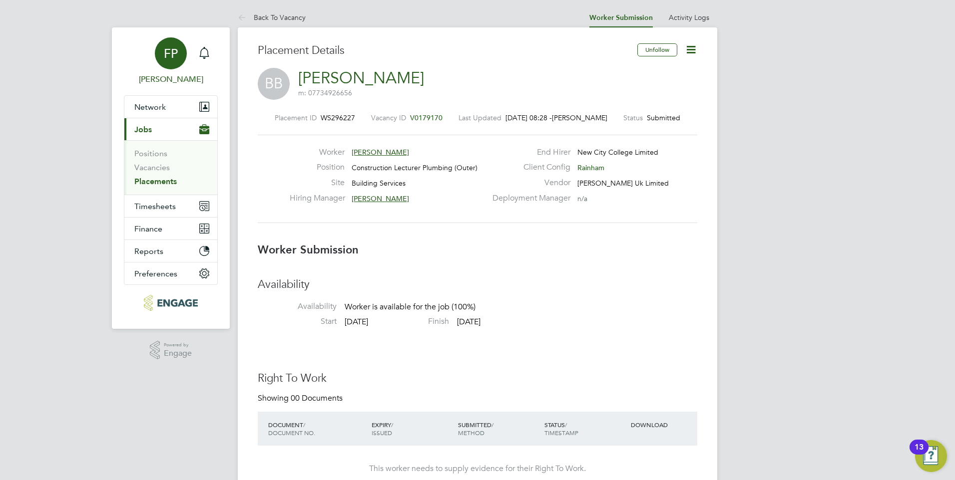
scroll to position [0, 0]
drag, startPoint x: 407, startPoint y: 91, endPoint x: 370, endPoint y: 84, distance: 37.0
click at [370, 84] on div "BB Besir Bunkaju m: 07734926656" at bounding box center [477, 85] width 439 height 34
drag, startPoint x: 370, startPoint y: 84, endPoint x: 431, endPoint y: 77, distance: 60.8
click at [431, 77] on div "BB Besir Bunkaju m: 07734926656" at bounding box center [477, 85] width 439 height 34
